Goal: Task Accomplishment & Management: Use online tool/utility

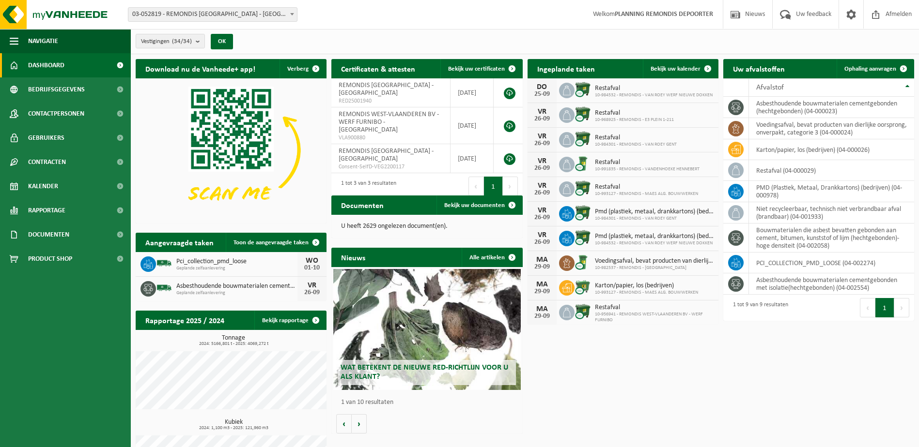
drag, startPoint x: 854, startPoint y: 70, endPoint x: 825, endPoint y: 71, distance: 29.1
click at [854, 70] on span "Ophaling aanvragen" at bounding box center [870, 69] width 52 height 6
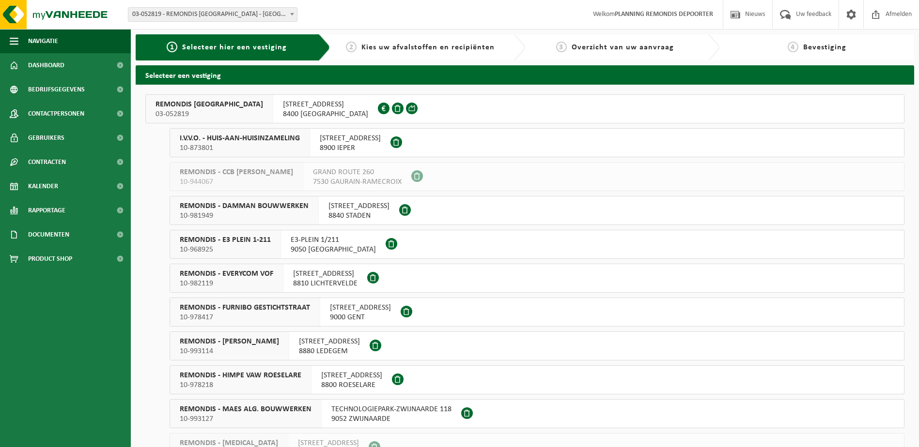
click at [294, 147] on span "10-873801" at bounding box center [240, 148] width 120 height 10
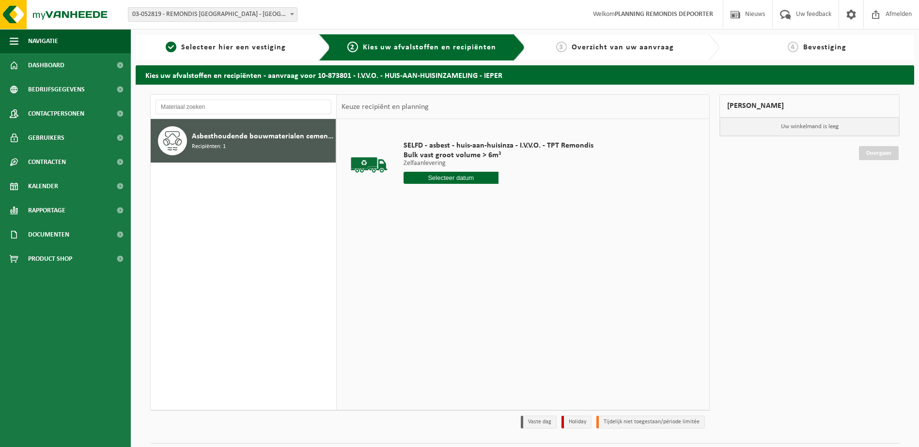
click at [478, 172] on input "text" at bounding box center [450, 178] width 95 height 12
click at [475, 279] on div "26" at bounding box center [480, 279] width 17 height 15
type input "Van 2025-09-26"
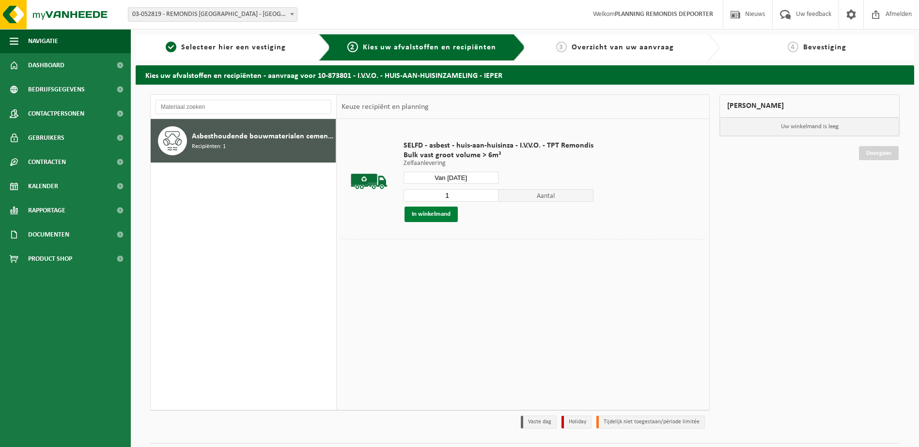
click at [439, 218] on button "In winkelmand" at bounding box center [430, 214] width 53 height 15
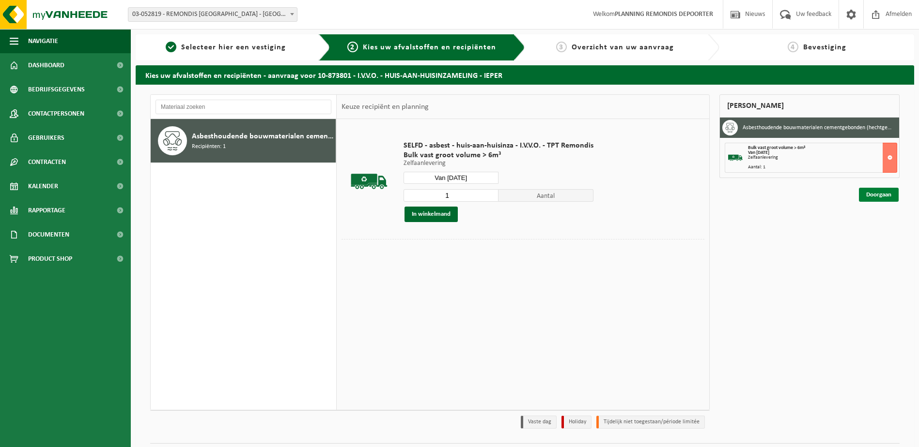
click at [862, 201] on link "Doorgaan" at bounding box center [878, 195] width 40 height 14
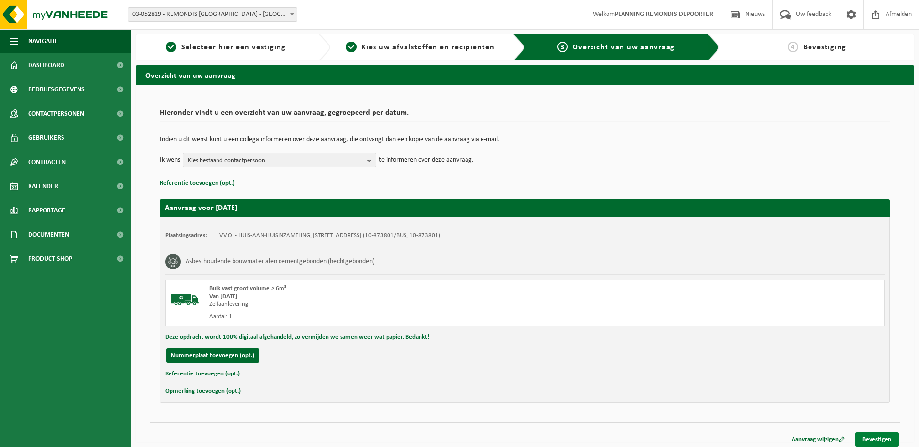
click at [877, 444] on link "Bevestigen" at bounding box center [877, 440] width 44 height 14
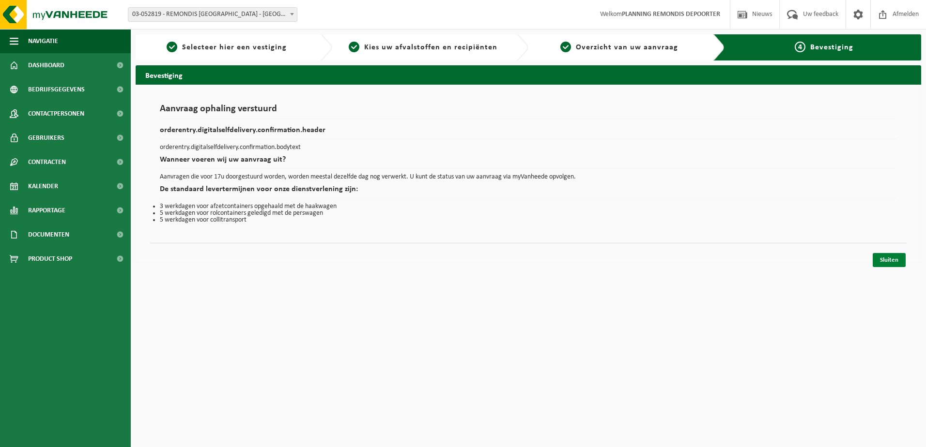
click at [884, 262] on link "Sluiten" at bounding box center [889, 260] width 33 height 14
